Goal: Task Accomplishment & Management: Use online tool/utility

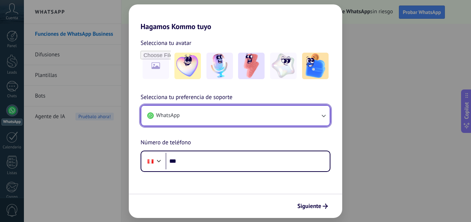
click at [321, 118] on icon "button" at bounding box center [322, 115] width 7 height 7
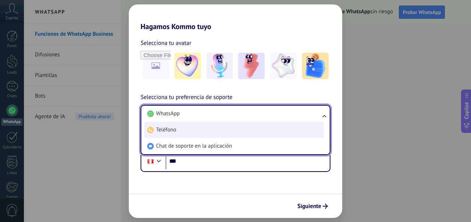
click at [212, 133] on li "Teléfono" at bounding box center [233, 130] width 179 height 16
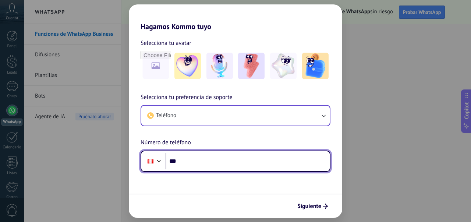
drag, startPoint x: 207, startPoint y: 157, endPoint x: 233, endPoint y: 164, distance: 26.5
click at [207, 157] on input "***" at bounding box center [247, 161] width 164 height 17
type input "**********"
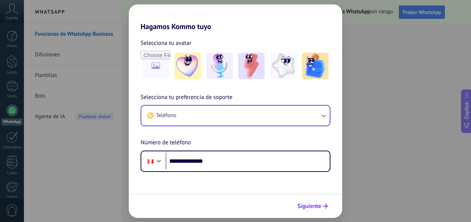
click at [315, 206] on span "Siguiente" at bounding box center [309, 205] width 24 height 5
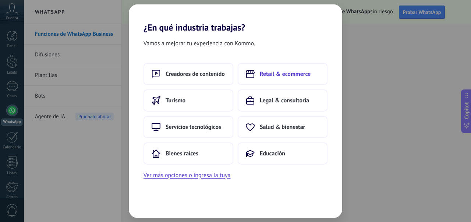
click at [294, 77] on span "Retail & ecommerce" at bounding box center [285, 73] width 51 height 7
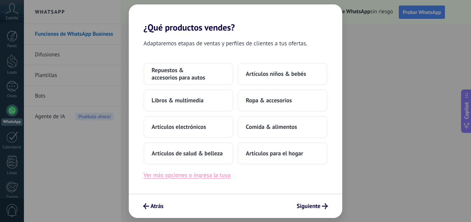
click at [193, 175] on button "Ver más opciones o ingresa la tuya" at bounding box center [186, 175] width 87 height 10
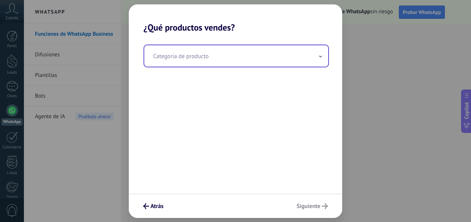
click at [233, 62] on input "text" at bounding box center [236, 55] width 184 height 21
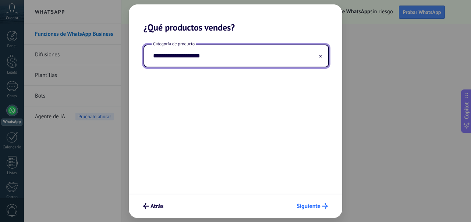
type input "**********"
click at [308, 205] on span "Siguiente" at bounding box center [308, 205] width 24 height 5
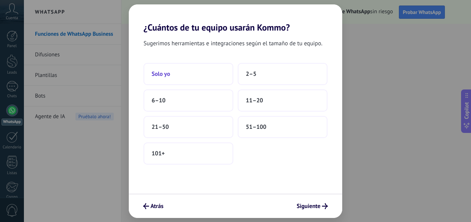
click at [205, 78] on button "Solo yo" at bounding box center [188, 74] width 90 height 22
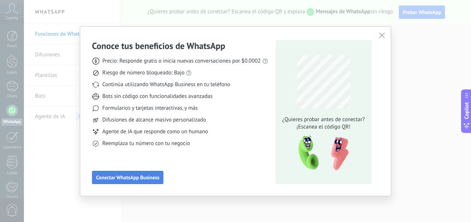
click at [139, 178] on span "Conectar WhatsApp Business" at bounding box center [127, 177] width 63 height 5
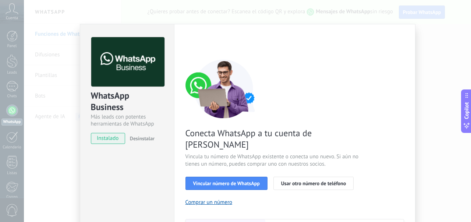
click at [104, 140] on span "instalado" at bounding box center [107, 138] width 33 height 11
click at [254, 176] on button "Vincular número de WhatsApp" at bounding box center [226, 182] width 82 height 13
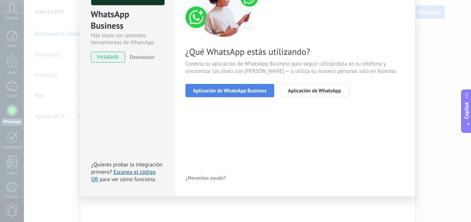
scroll to position [83, 0]
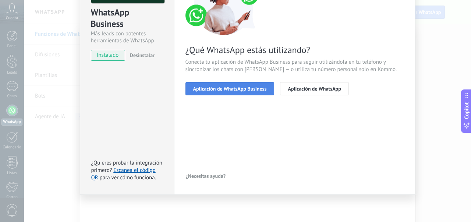
click at [255, 87] on span "Aplicación de WhatsApp Business" at bounding box center [230, 88] width 74 height 5
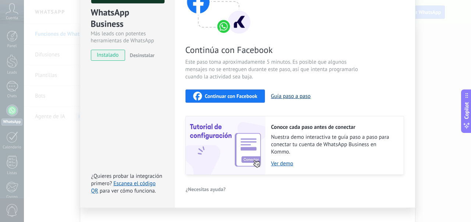
click at [280, 95] on button "Guía paso a paso" at bounding box center [291, 96] width 40 height 7
click at [283, 165] on link "Ver demo" at bounding box center [333, 163] width 125 height 7
click at [156, 80] on div "WhatsApp Business Más leads con potentes herramientas de WhatsApp instalado Des…" at bounding box center [127, 74] width 94 height 267
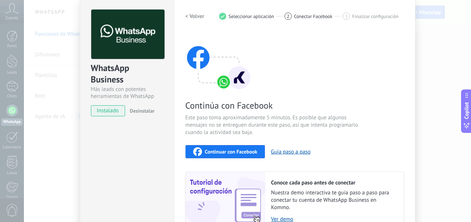
scroll to position [0, 0]
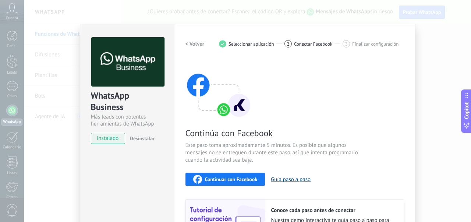
click at [132, 66] on img at bounding box center [127, 62] width 73 height 50
click at [136, 139] on span "Desinstalar" at bounding box center [142, 138] width 25 height 7
click at [136, 139] on div "instalado Desinstalar" at bounding box center [127, 138] width 72 height 11
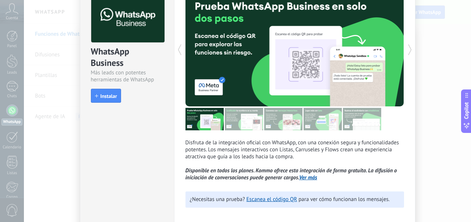
scroll to position [79, 0]
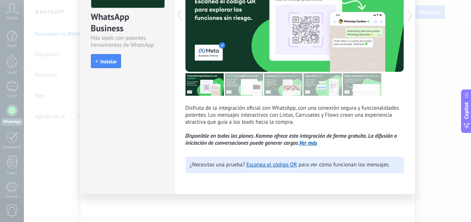
click at [436, 114] on div "WhatsApp Business Más leads con potentes herramientas de WhatsApp install Insta…" at bounding box center [247, 111] width 447 height 222
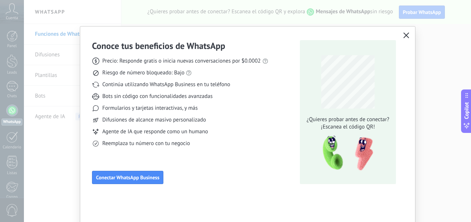
scroll to position [0, 0]
click at [406, 33] on icon "button" at bounding box center [406, 35] width 6 height 6
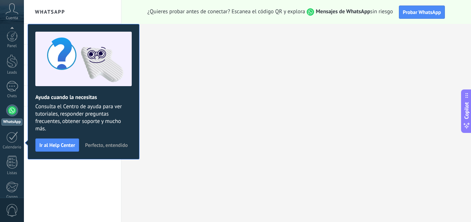
scroll to position [84, 0]
